Goal: Task Accomplishment & Management: Manage account settings

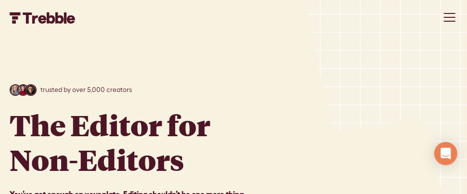
click at [447, 17] on div "menu" at bounding box center [450, 17] width 12 height 1
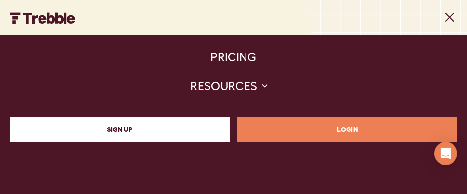
click at [296, 132] on link "LOGIN" at bounding box center [347, 129] width 220 height 25
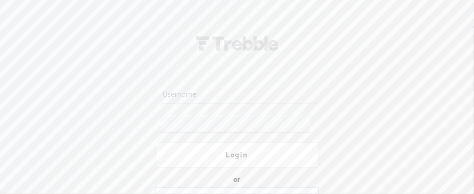
click at [211, 101] on input "text" at bounding box center [239, 94] width 156 height 19
click at [212, 91] on input "text" at bounding box center [239, 94] width 156 height 19
drag, startPoint x: 253, startPoint y: 94, endPoint x: 160, endPoint y: 101, distance: 92.7
click at [161, 101] on input "[EMAIL_ADDRESS][DOMAIN_NAME]" at bounding box center [239, 94] width 156 height 19
type input "[EMAIL_ADDRESS][DOMAIN_NAME]"
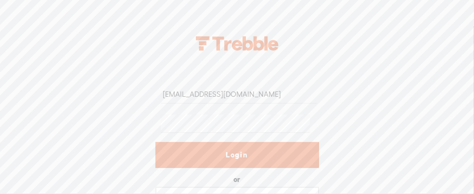
click at [195, 156] on link "Login" at bounding box center [238, 155] width 164 height 26
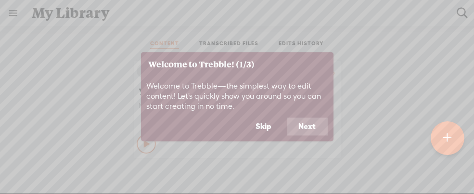
click at [305, 127] on button "Next" at bounding box center [307, 126] width 40 height 18
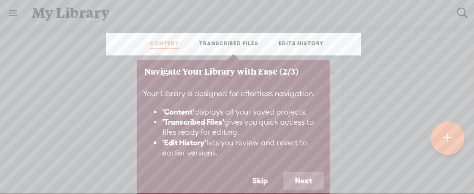
click at [303, 180] on button "Next" at bounding box center [304, 181] width 40 height 18
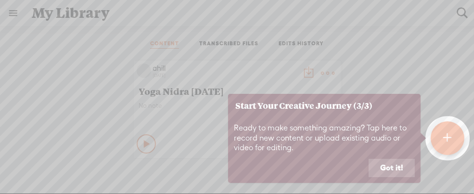
click at [393, 167] on button "Got it!" at bounding box center [392, 168] width 46 height 18
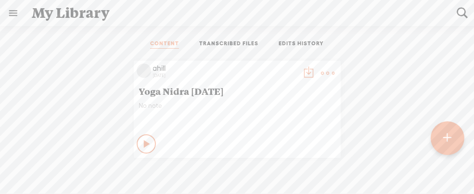
scroll to position [7, 0]
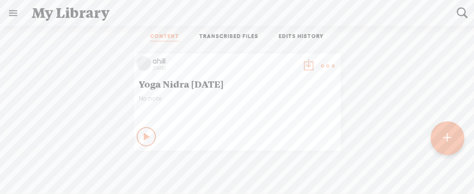
click at [231, 37] on link "TRANSCRIBED FILES" at bounding box center [228, 37] width 59 height 9
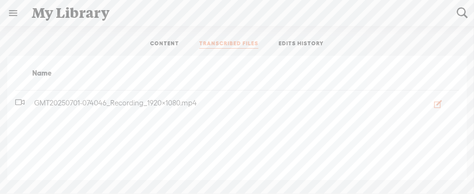
scroll to position [0, 0]
click at [296, 44] on link "EDITS HISTORY" at bounding box center [301, 44] width 45 height 9
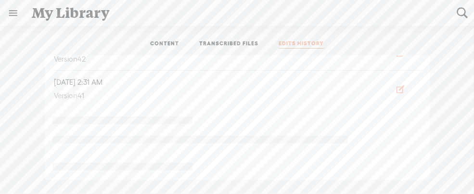
scroll to position [1059, 0]
click at [14, 9] on link at bounding box center [12, 12] width 25 height 25
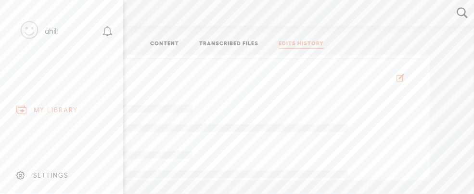
drag, startPoint x: 34, startPoint y: 31, endPoint x: 49, endPoint y: 32, distance: 15.0
click at [34, 31] on icon at bounding box center [29, 30] width 17 height 22
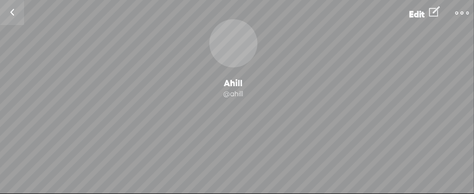
click at [13, 13] on link at bounding box center [12, 12] width 24 height 25
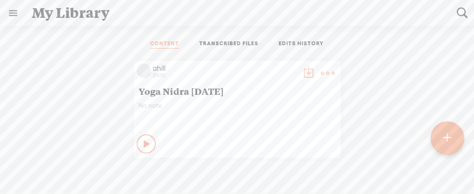
click at [14, 13] on link at bounding box center [12, 12] width 25 height 25
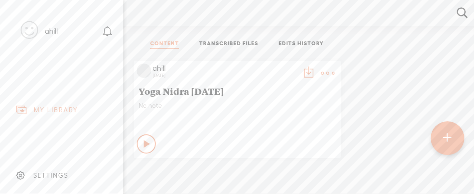
click at [50, 171] on div "SETTINGS" at bounding box center [50, 175] width 35 height 8
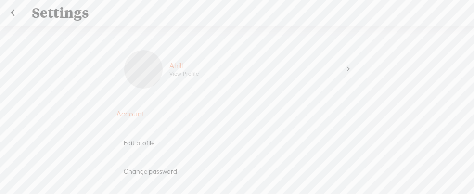
click at [329, 70] on div "Ahill View Profile" at bounding box center [255, 69] width 185 height 39
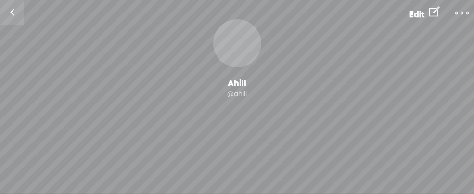
click at [457, 13] on t at bounding box center [461, 12] width 13 height 13
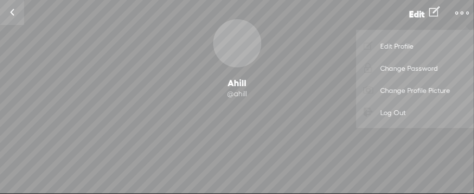
click at [291, 131] on div "0 Followers · 0 Followings · 0 Subscriptions · 0 Songs" at bounding box center [237, 152] width 474 height 82
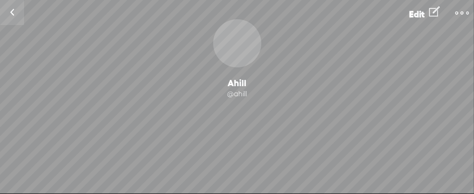
click at [13, 14] on link at bounding box center [12, 12] width 24 height 25
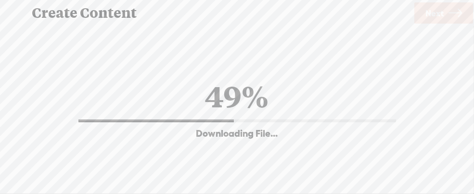
click at [435, 14] on span "Next" at bounding box center [435, 13] width 18 height 25
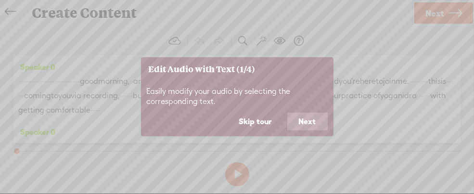
click at [299, 117] on button "Next" at bounding box center [307, 122] width 40 height 18
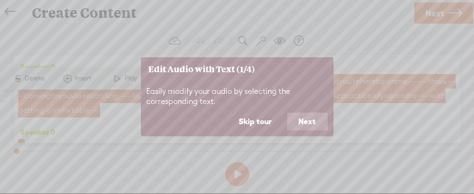
scroll to position [48, 0]
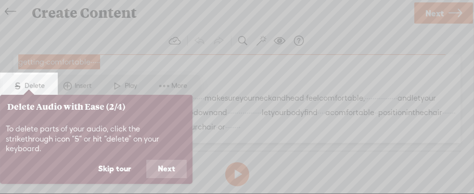
click at [165, 160] on button "Next" at bounding box center [166, 169] width 40 height 18
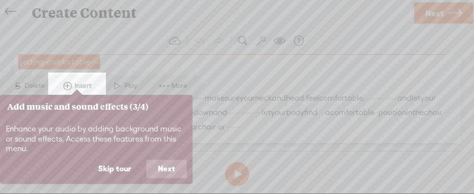
click at [166, 167] on button "Next" at bounding box center [166, 169] width 40 height 18
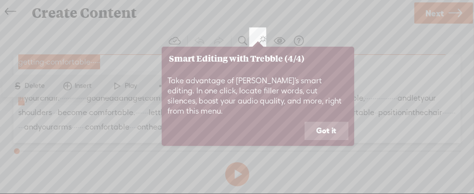
click at [322, 122] on button "Got it" at bounding box center [327, 131] width 44 height 18
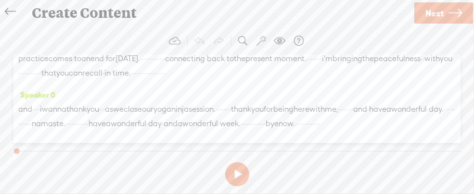
scroll to position [1974, 0]
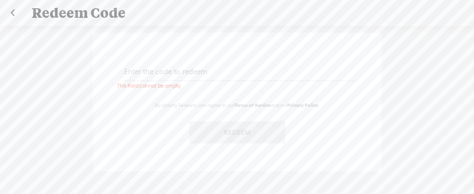
click at [169, 72] on input "text" at bounding box center [239, 71] width 234 height 19
paste input "6FLM-SF3X-6B83-WAPQ-0823"
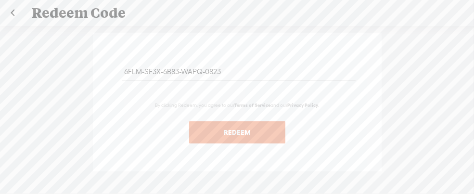
type input "6FLM-SF3X-6B83-WAPQ-0823"
click at [221, 132] on button "Redeem" at bounding box center [237, 132] width 96 height 22
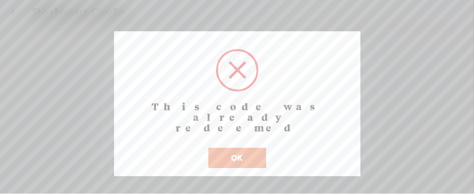
click at [227, 148] on button "OK" at bounding box center [237, 158] width 58 height 20
